Goal: Task Accomplishment & Management: Complete application form

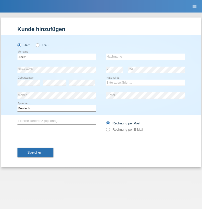
type input "Jusuf"
click at [146, 57] on input "text" at bounding box center [145, 57] width 79 height 6
type input "Emruli"
select select "MK"
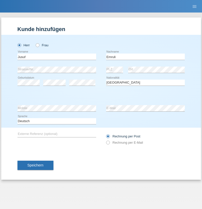
select select "C"
select select "17"
select select "11"
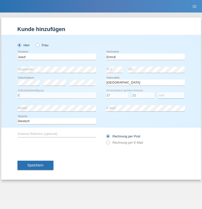
select select "2004"
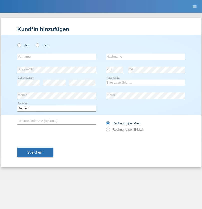
radio input "true"
click at [57, 57] on input "text" at bounding box center [57, 57] width 79 height 6
type input "Farkash"
click at [146, 57] on input "text" at bounding box center [145, 57] width 79 height 6
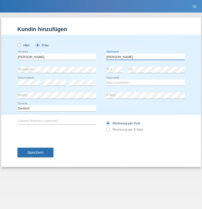
type input "Yolana"
select select "UA"
select select "C"
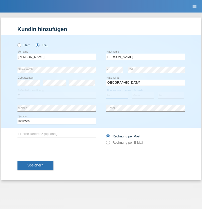
select select "09"
select select "12"
select select "2021"
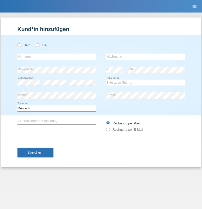
radio input "true"
click at [57, 57] on input "text" at bounding box center [57, 57] width 79 height 6
type input "K"
click at [146, 57] on input "text" at bounding box center [145, 57] width 79 height 6
type input "Keel"
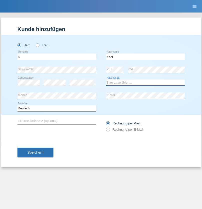
select select "CH"
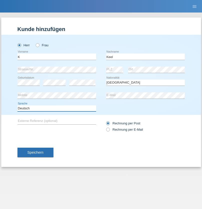
select select "en"
